Goal: Task Accomplishment & Management: Manage account settings

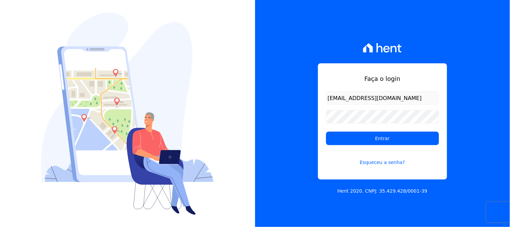
type input "[EMAIL_ADDRESS][DOMAIN_NAME]"
click at [326, 132] on input "Entrar" at bounding box center [382, 138] width 113 height 13
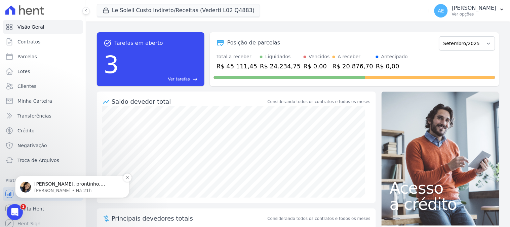
click at [63, 188] on p "Adriane • Há 21h" at bounding box center [77, 190] width 87 height 6
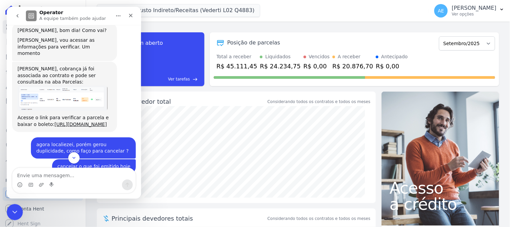
scroll to position [317, 0]
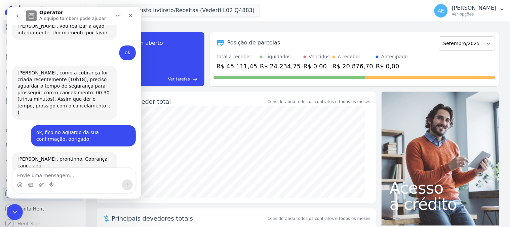
click at [73, 180] on div "Messenger da Intercom" at bounding box center [73, 184] width 123 height 11
click at [72, 176] on textarea "Envie uma mensagem..." at bounding box center [73, 173] width 123 height 11
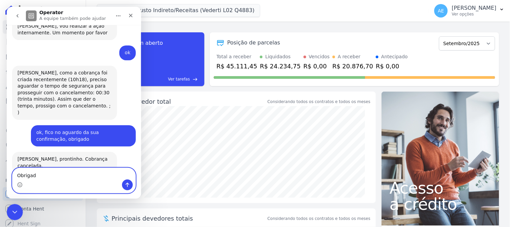
type textarea "Obrigado"
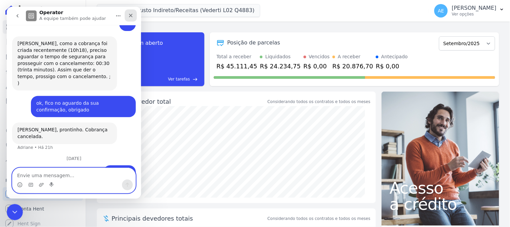
scroll to position [355, 0]
click at [131, 13] on icon "Fechar" at bounding box center [130, 14] width 5 height 5
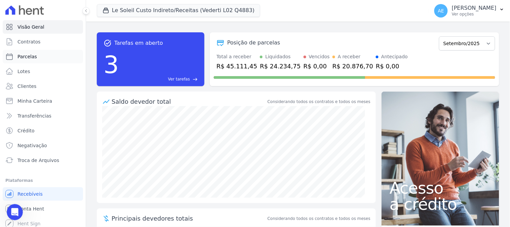
click at [26, 56] on span "Parcelas" at bounding box center [27, 56] width 20 height 7
select select
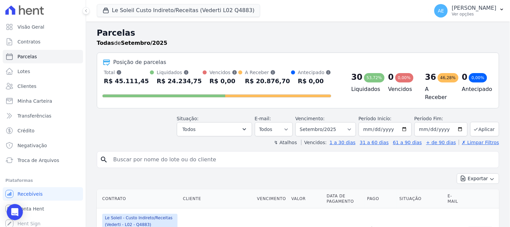
click at [184, 154] on input "search" at bounding box center [302, 159] width 387 height 13
type input "pamela"
select select
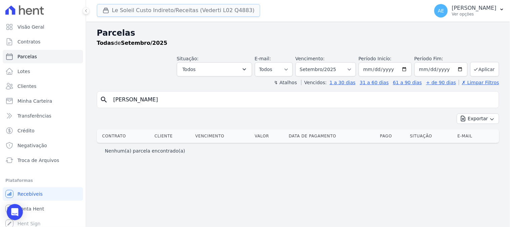
click at [128, 5] on button "Le Soleil Custo Indireto/Receitas (Vederti L02 Q4883)" at bounding box center [179, 10] width 164 height 13
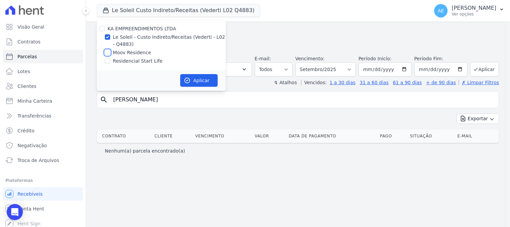
drag, startPoint x: 107, startPoint y: 52, endPoint x: 108, endPoint y: 48, distance: 4.1
click at [107, 53] on input "Moov Residence" at bounding box center [107, 52] width 5 height 5
checkbox input "true"
click at [109, 37] on input "Le Soleil - Custo Indireto/Receitas (Vederti - L02 - Q4883)" at bounding box center [107, 36] width 5 height 5
checkbox input "false"
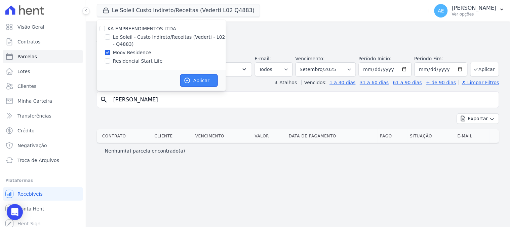
click at [204, 82] on button "Aplicar" at bounding box center [199, 80] width 38 height 13
select select
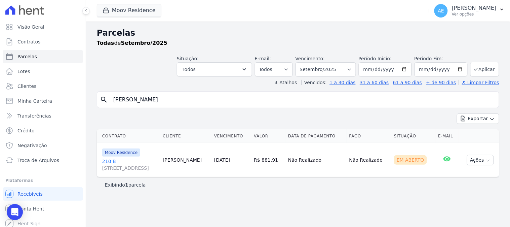
click at [108, 163] on link "210 B Rua Iguaçu - E, 587, LETRA E, SAIC" at bounding box center [129, 164] width 55 height 13
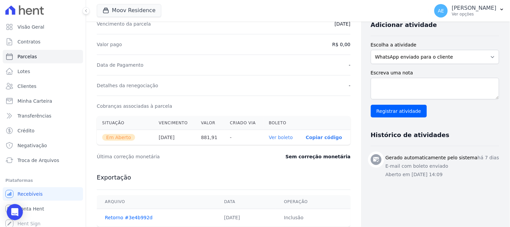
scroll to position [149, 0]
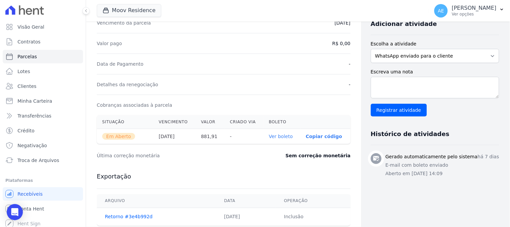
click at [280, 139] on link "Ver boleto" at bounding box center [281, 136] width 24 height 5
click at [31, 160] on span "Troca de Arquivos" at bounding box center [38, 160] width 42 height 7
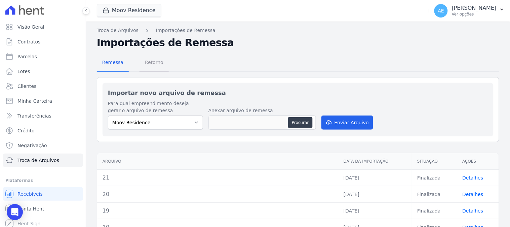
click at [156, 62] on span "Retorno" at bounding box center [154, 62] width 27 height 13
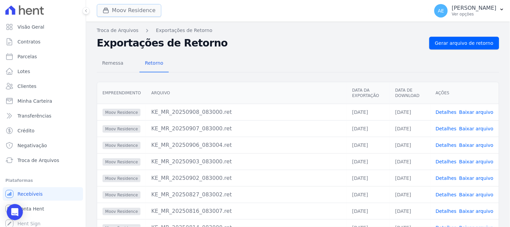
click at [143, 13] on button "Moov Residence" at bounding box center [129, 10] width 65 height 13
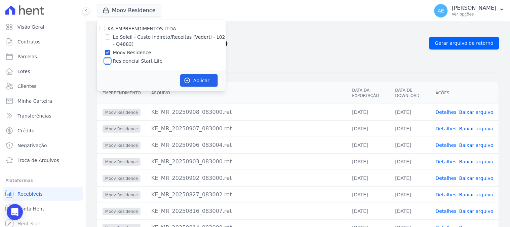
click at [108, 63] on input "Residencial Start Life" at bounding box center [107, 60] width 5 height 5
checkbox input "true"
click at [108, 52] on input "Moov Residence" at bounding box center [107, 52] width 5 height 5
checkbox input "false"
click at [191, 78] on button "Aplicar" at bounding box center [199, 80] width 38 height 13
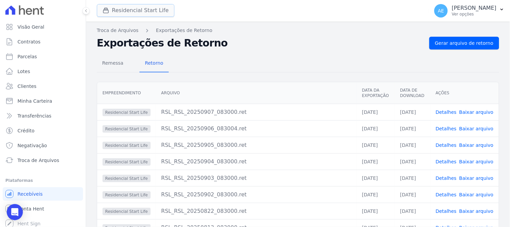
click at [129, 10] on button "Residencial Start Life" at bounding box center [136, 10] width 78 height 13
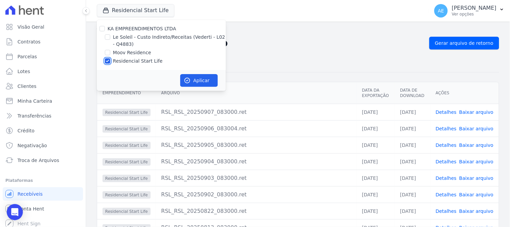
click at [109, 61] on input "Residencial Start Life" at bounding box center [107, 60] width 5 height 5
checkbox input "false"
click at [108, 36] on input "Le Soleil - Custo Indireto/Receitas (Vederti - L02 - Q4883)" at bounding box center [107, 36] width 5 height 5
checkbox input "true"
click at [187, 79] on icon "button" at bounding box center [187, 80] width 7 height 7
